Goal: Task Accomplishment & Management: Manage account settings

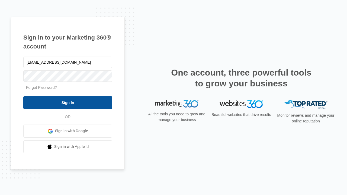
click at [68, 103] on input "Sign In" at bounding box center [67, 102] width 89 height 13
